Goal: Find specific page/section: Find specific page/section

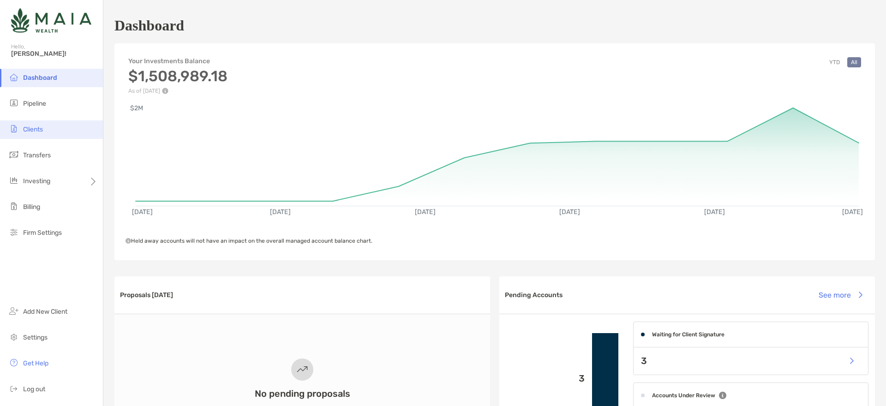
click at [30, 124] on li "Clients" at bounding box center [51, 130] width 103 height 18
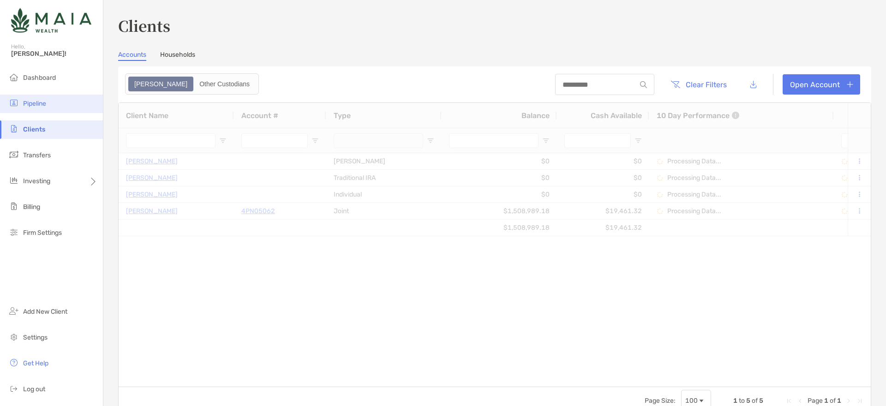
type input "*********"
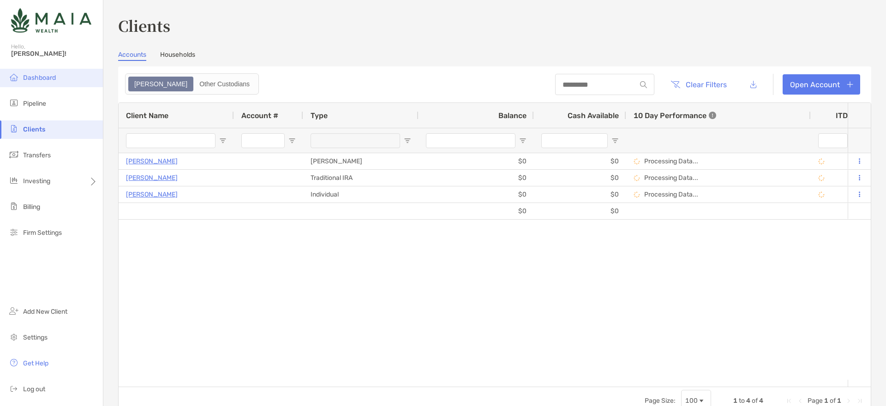
click at [39, 76] on span "Dashboard" at bounding box center [39, 78] width 33 height 8
